Goal: Information Seeking & Learning: Find specific fact

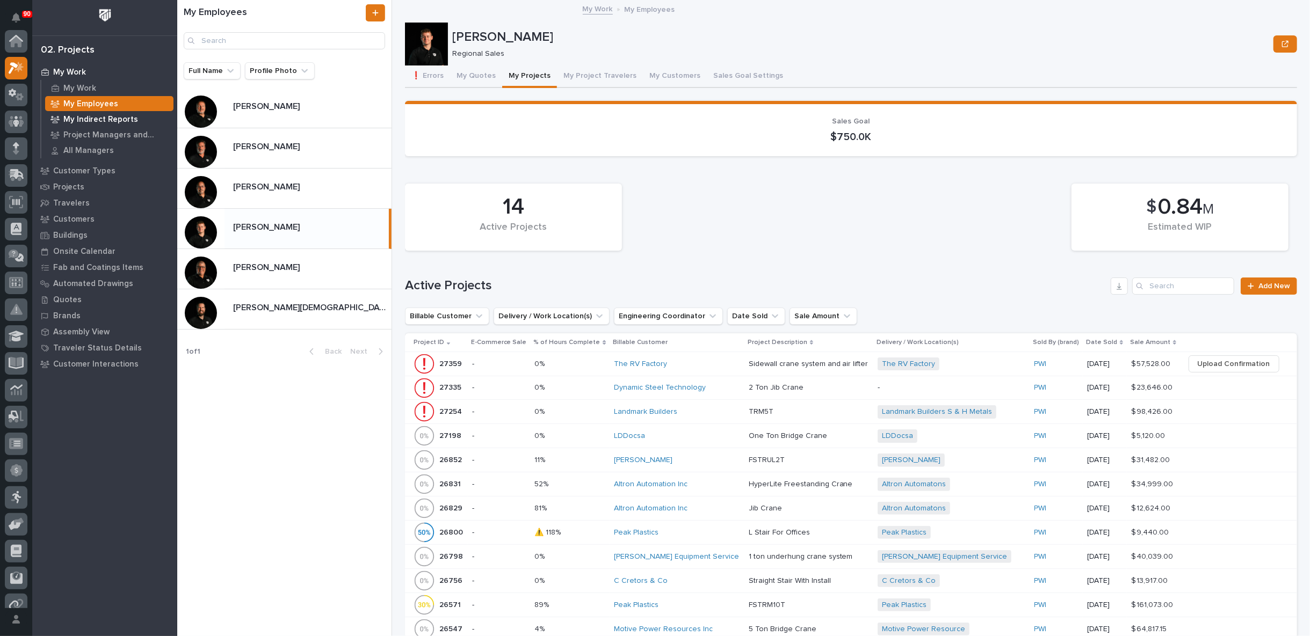
scroll to position [27, 0]
click at [18, 93] on icon at bounding box center [16, 94] width 6 height 11
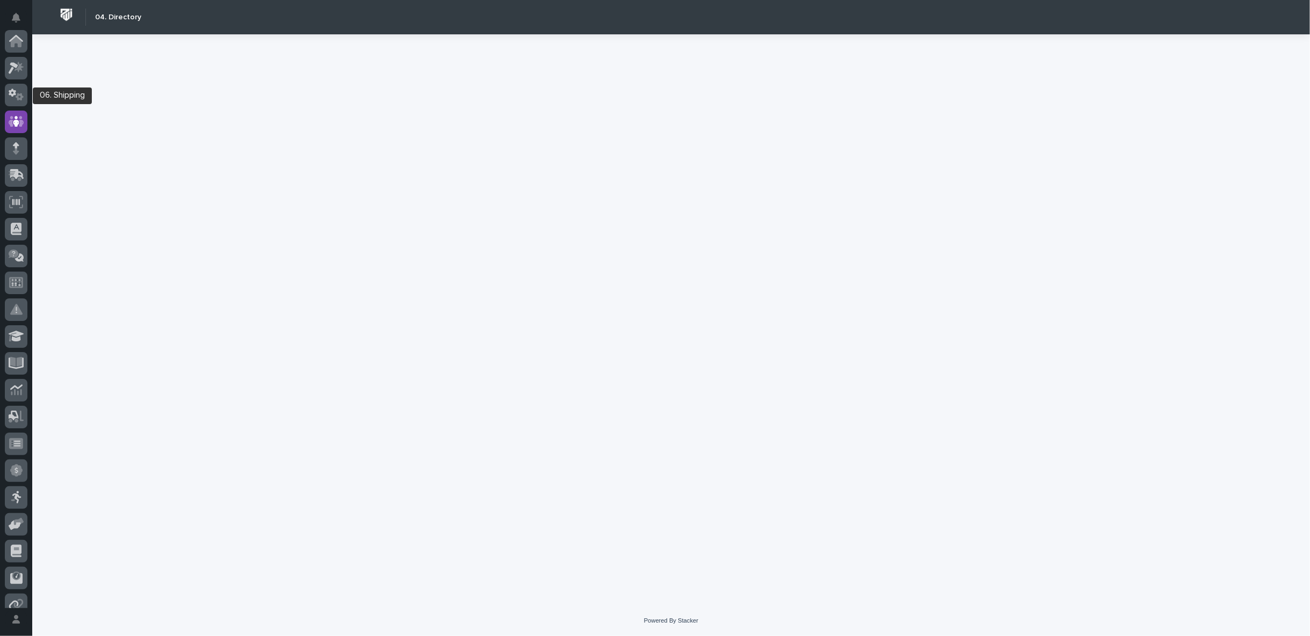
scroll to position [80, 0]
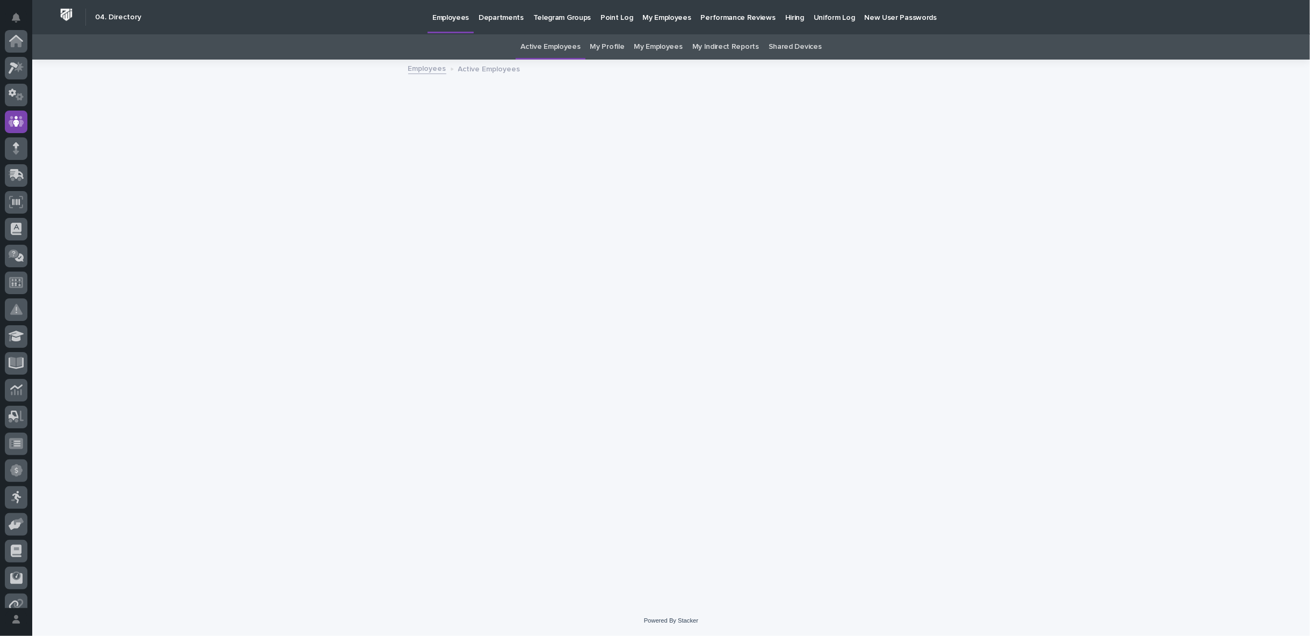
scroll to position [80, 0]
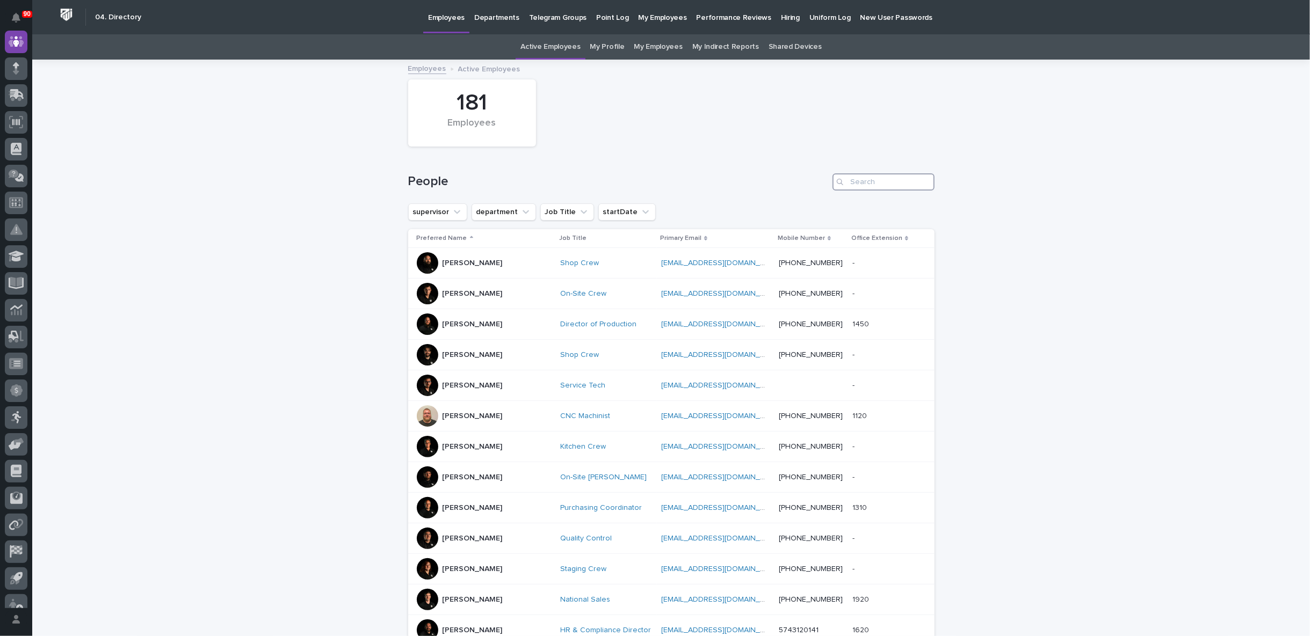
click at [856, 178] on input "Search" at bounding box center [883, 181] width 102 height 17
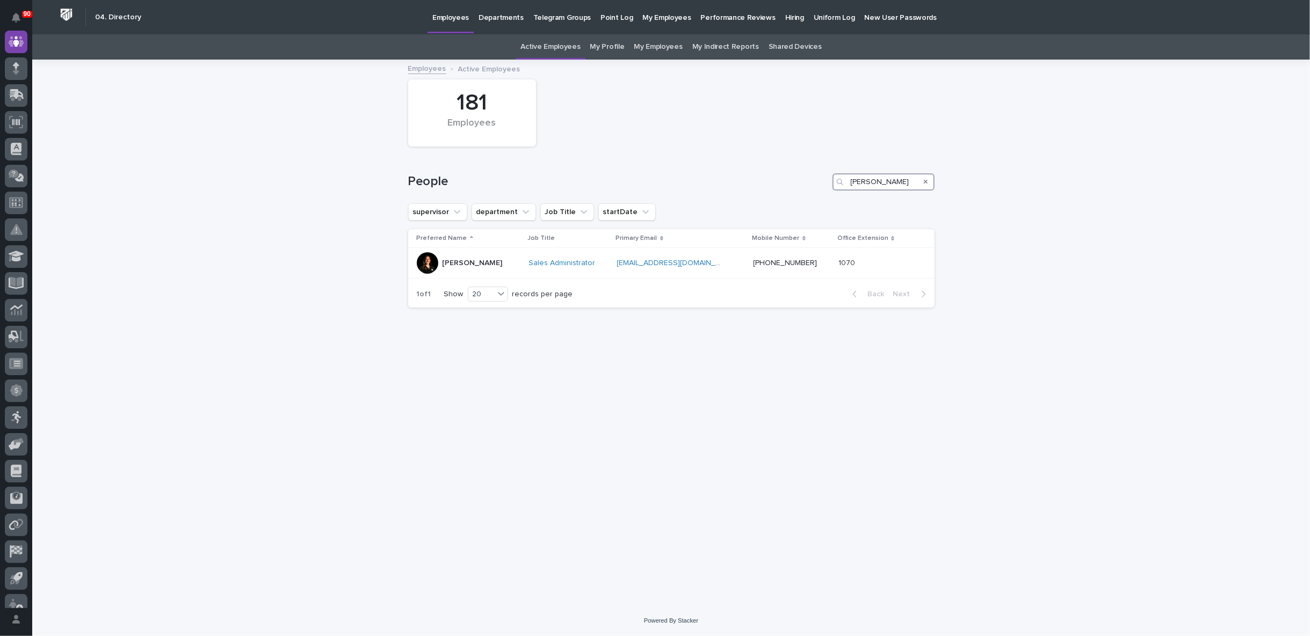
type input "[PERSON_NAME]"
click at [926, 182] on icon "Search" at bounding box center [926, 182] width 4 height 6
